Goal: Task Accomplishment & Management: Manage account settings

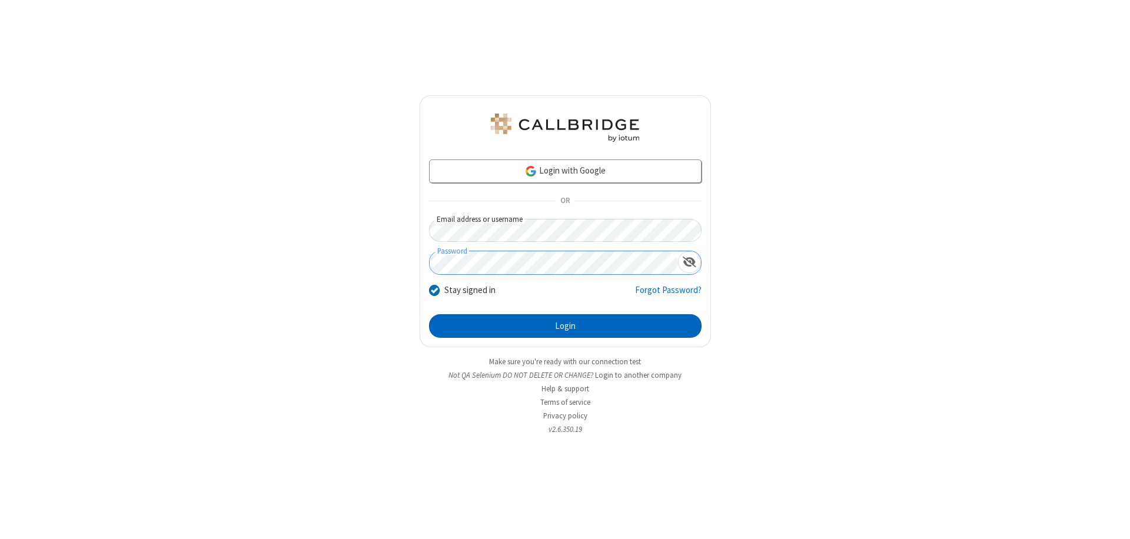
click at [565, 326] on button "Login" at bounding box center [565, 326] width 272 height 24
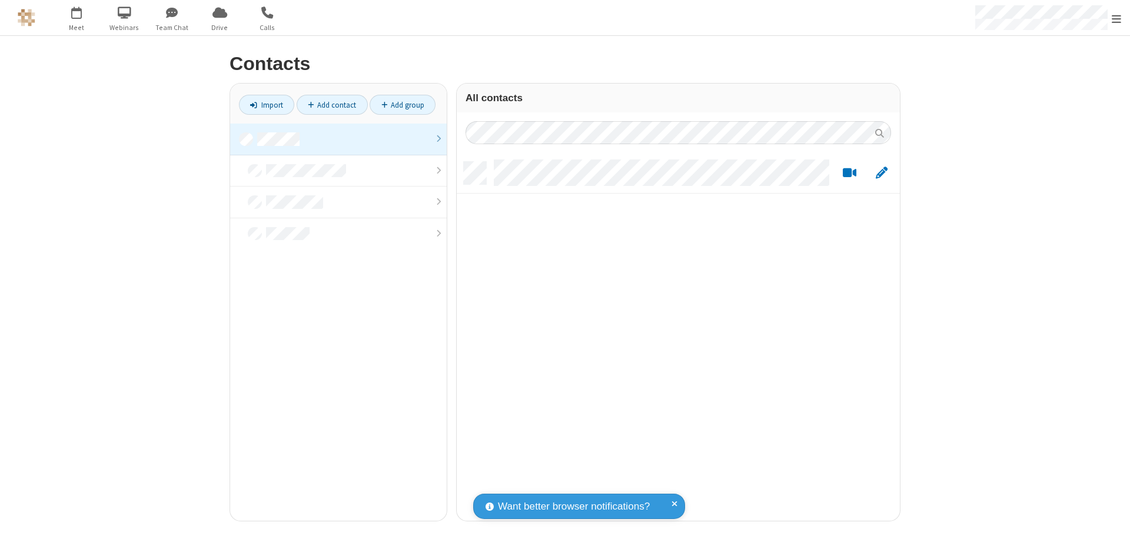
scroll to position [359, 434]
click at [338, 139] on link at bounding box center [338, 140] width 217 height 32
click at [332, 105] on link "Add contact" at bounding box center [332, 105] width 71 height 20
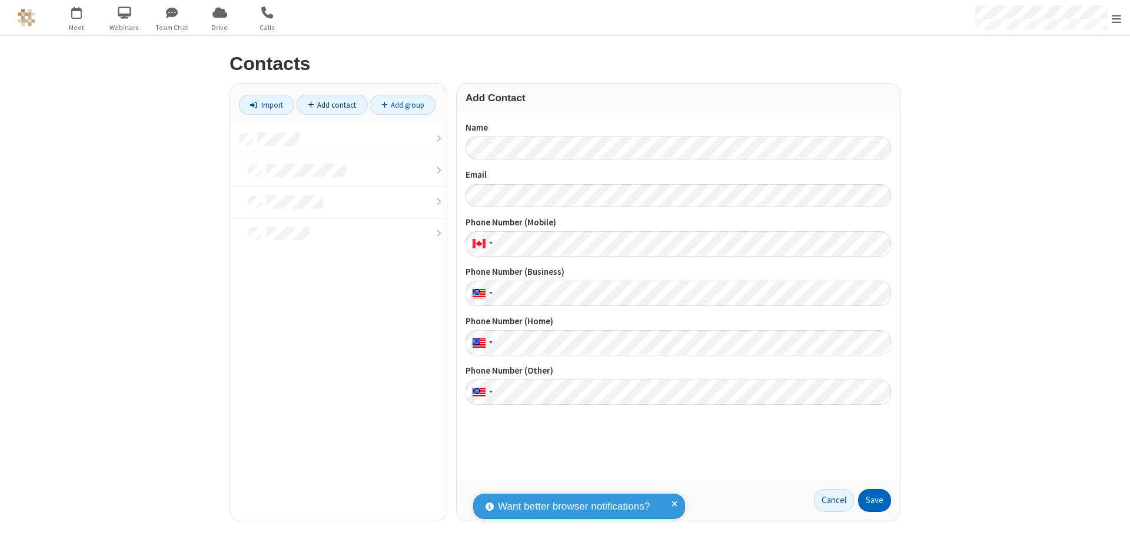
click at [874, 500] on button "Save" at bounding box center [874, 501] width 33 height 24
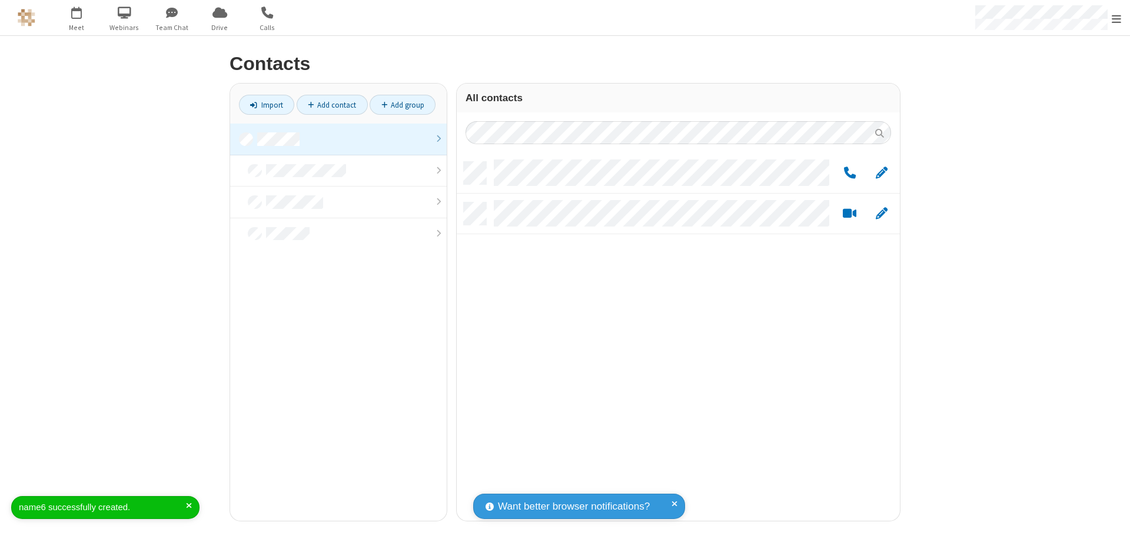
scroll to position [359, 434]
